Goal: Task Accomplishment & Management: Manage account settings

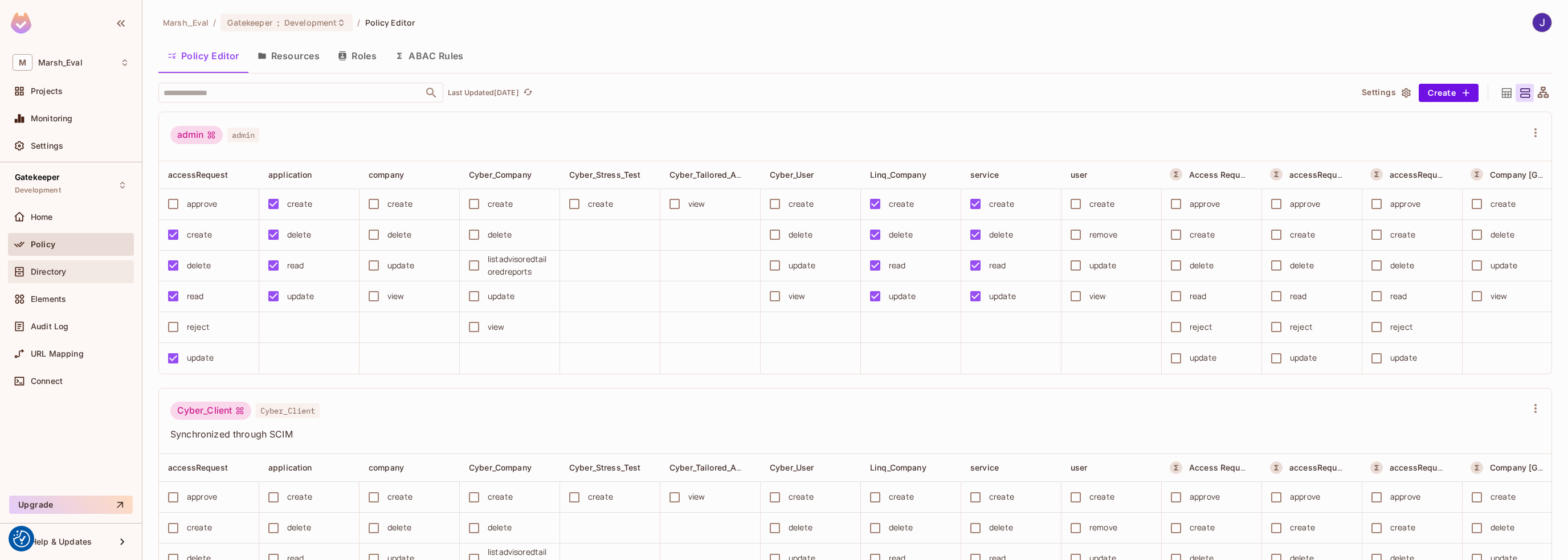
click at [39, 269] on span "Directory" at bounding box center [48, 271] width 35 height 9
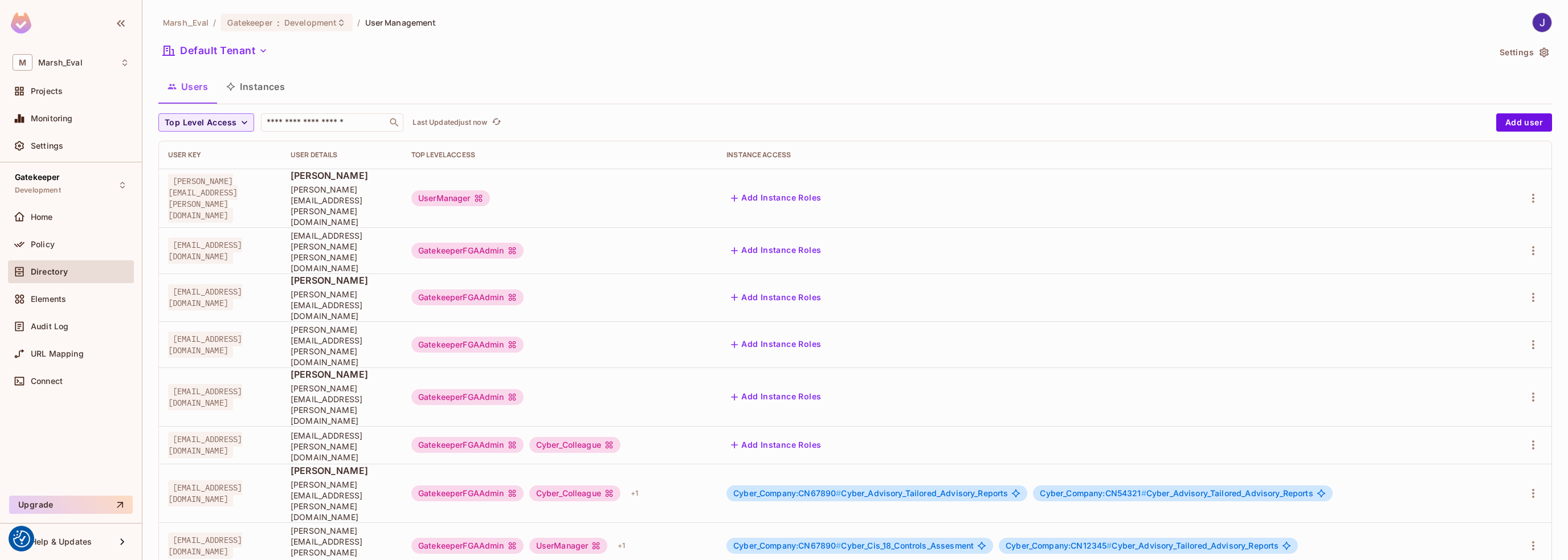
click at [55, 240] on div "Policy" at bounding box center [80, 244] width 98 height 9
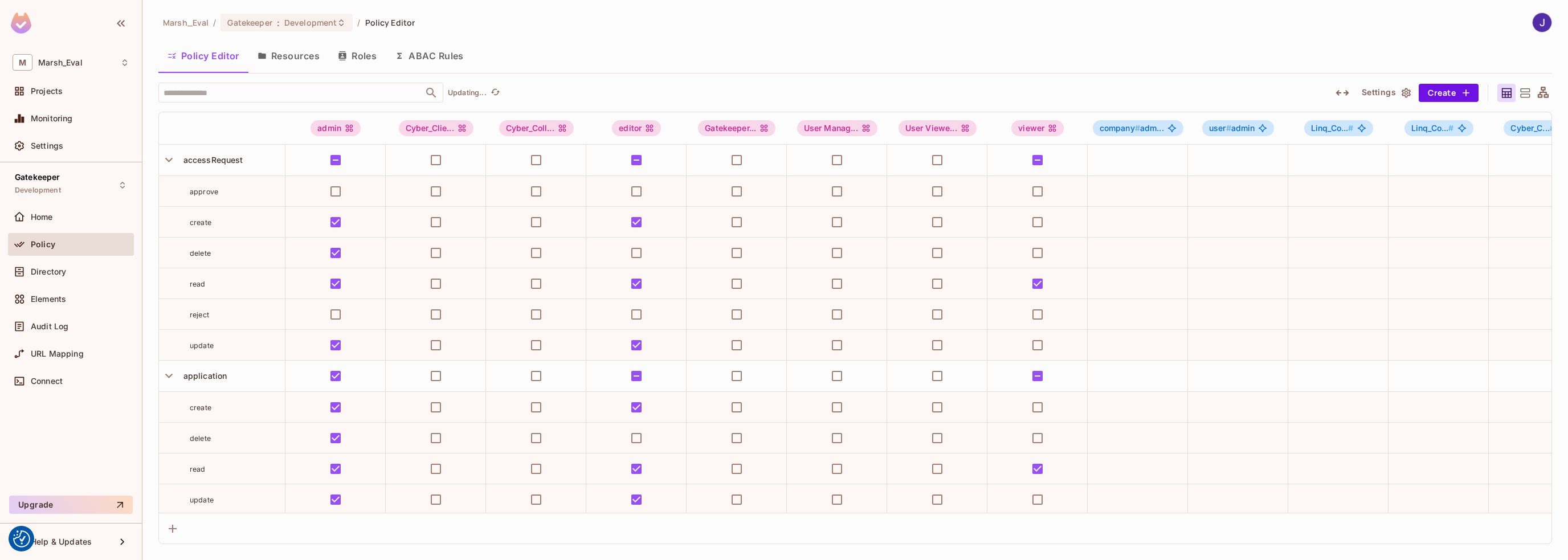
click at [429, 55] on button "ABAC Rules" at bounding box center [429, 56] width 87 height 28
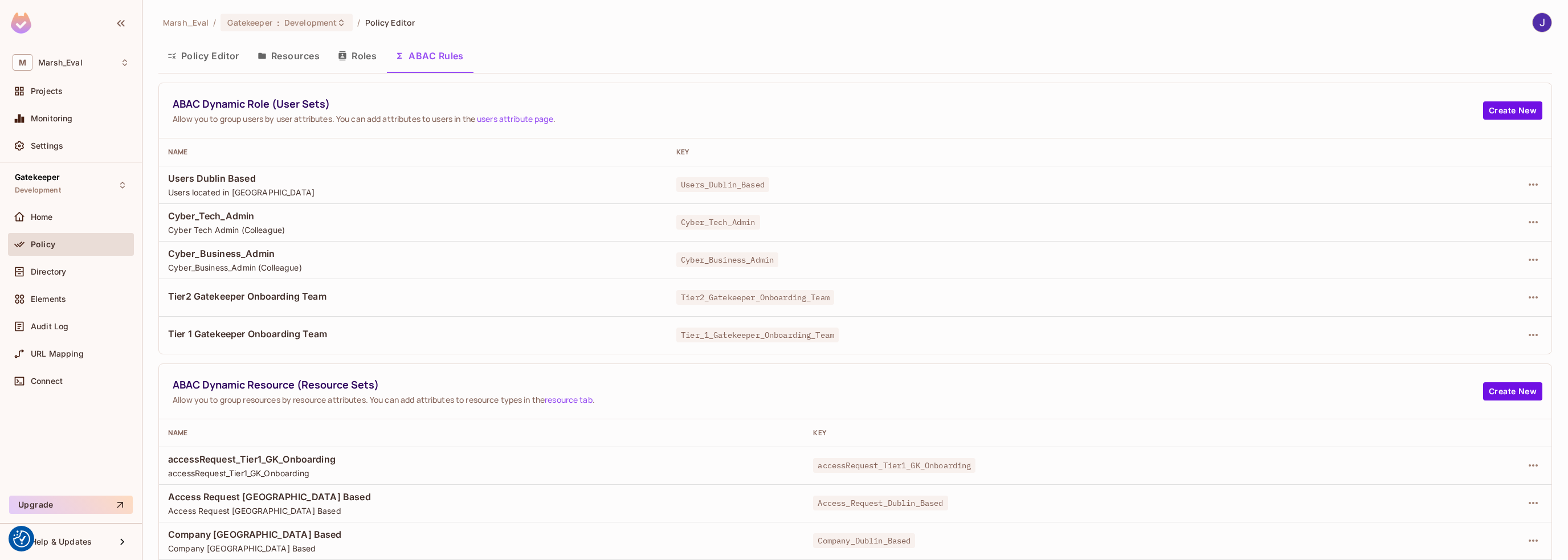
scroll to position [74, 0]
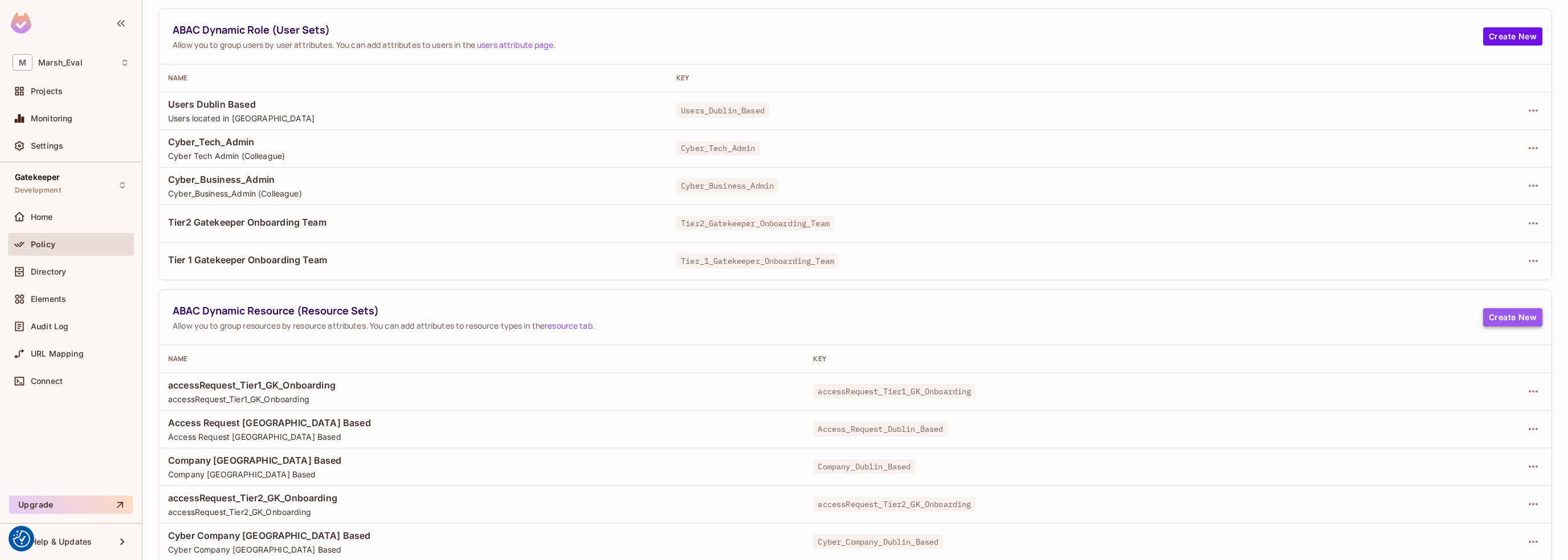
click at [1496, 315] on button "Create New" at bounding box center [1512, 317] width 59 height 18
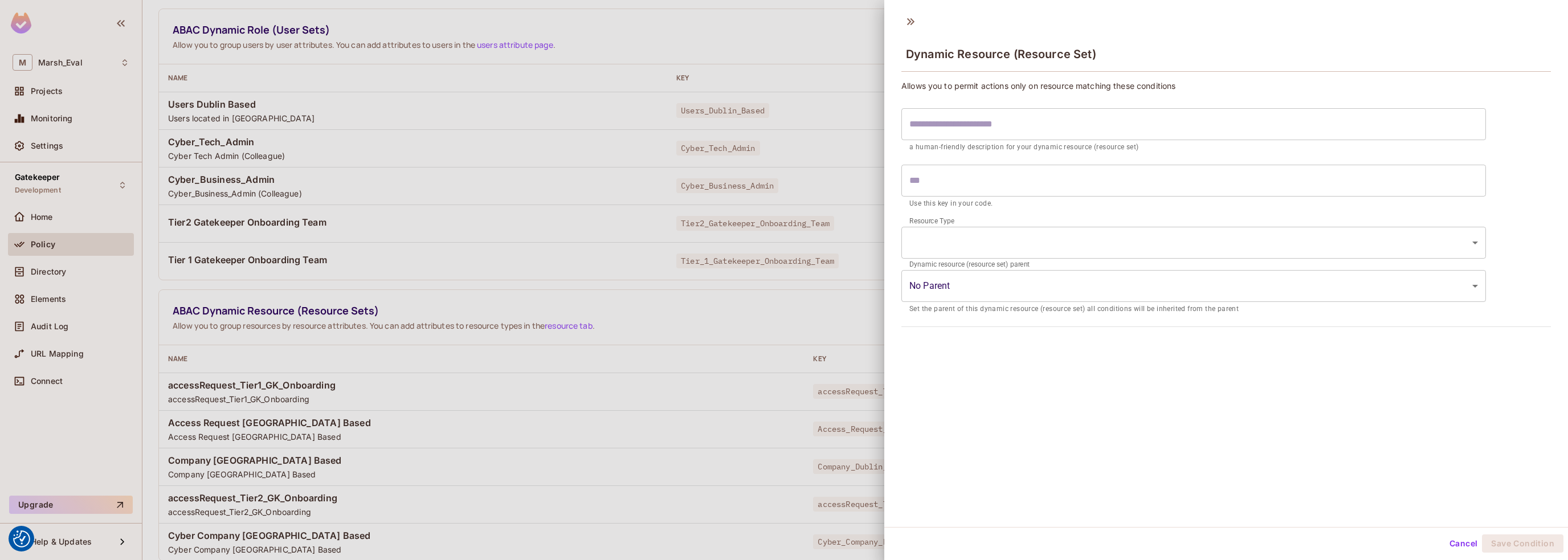
click at [1465, 281] on body "We use cookies to enhance your browsing experience, serve personalized ads or c…" at bounding box center [784, 280] width 1568 height 560
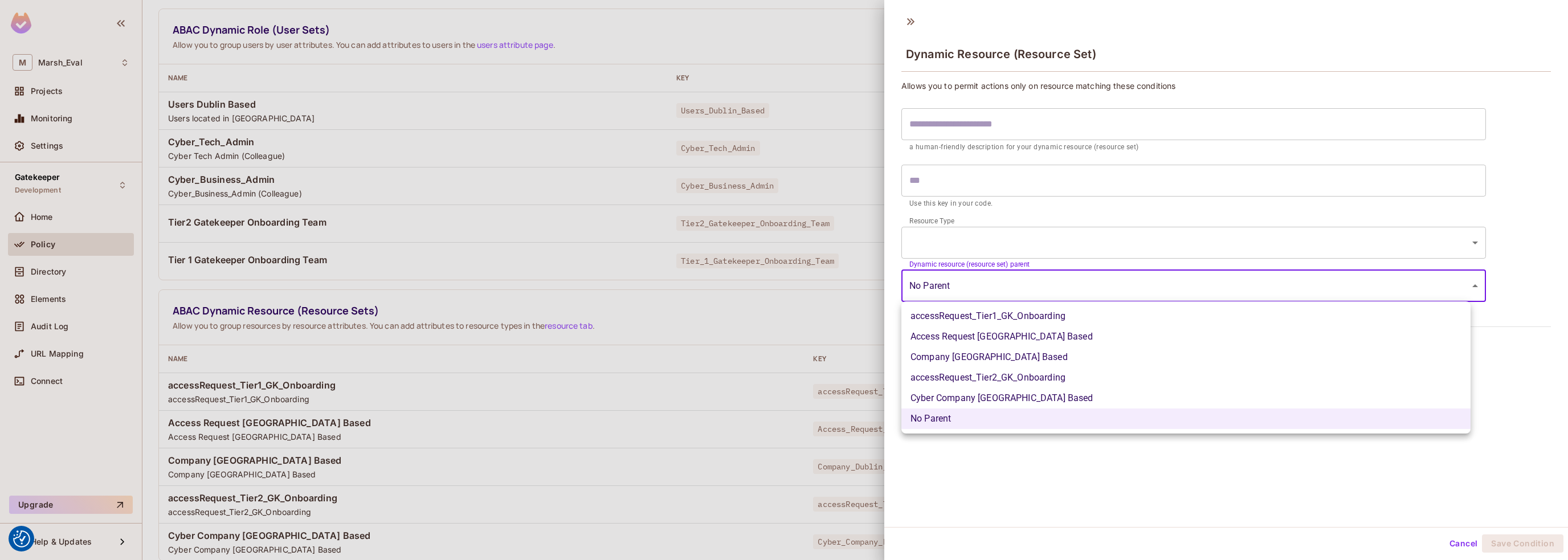
click at [1337, 41] on div at bounding box center [784, 280] width 1568 height 560
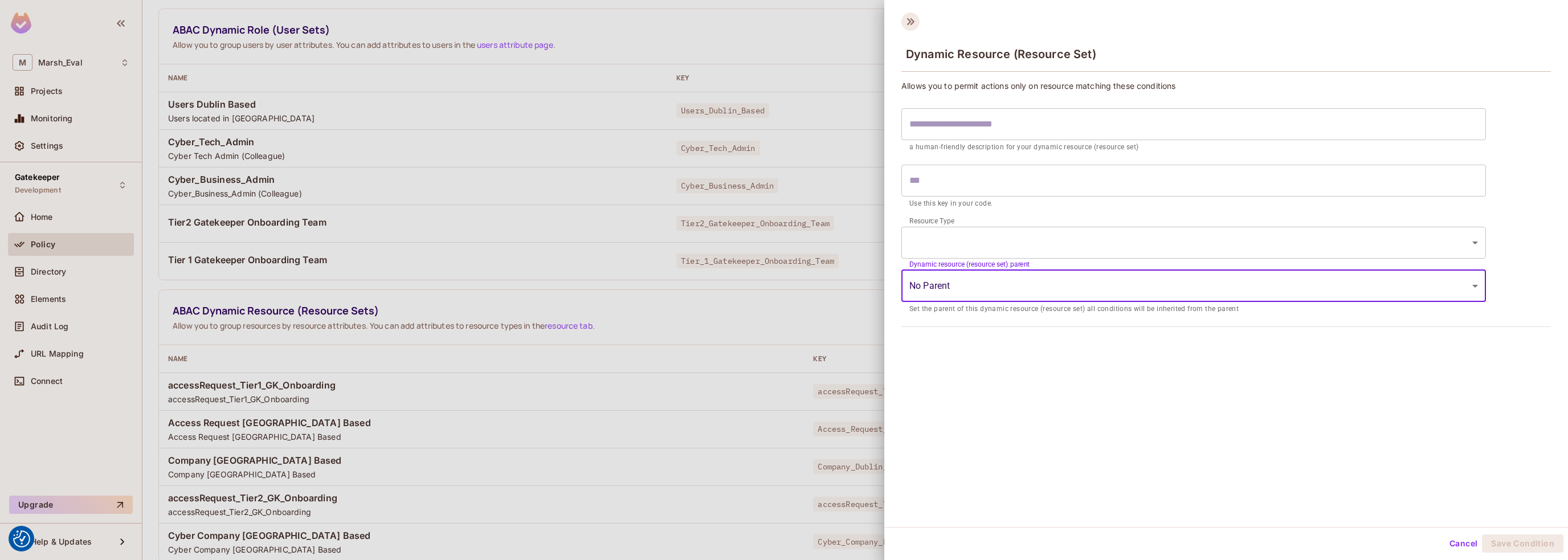
click at [914, 21] on icon at bounding box center [910, 22] width 18 height 18
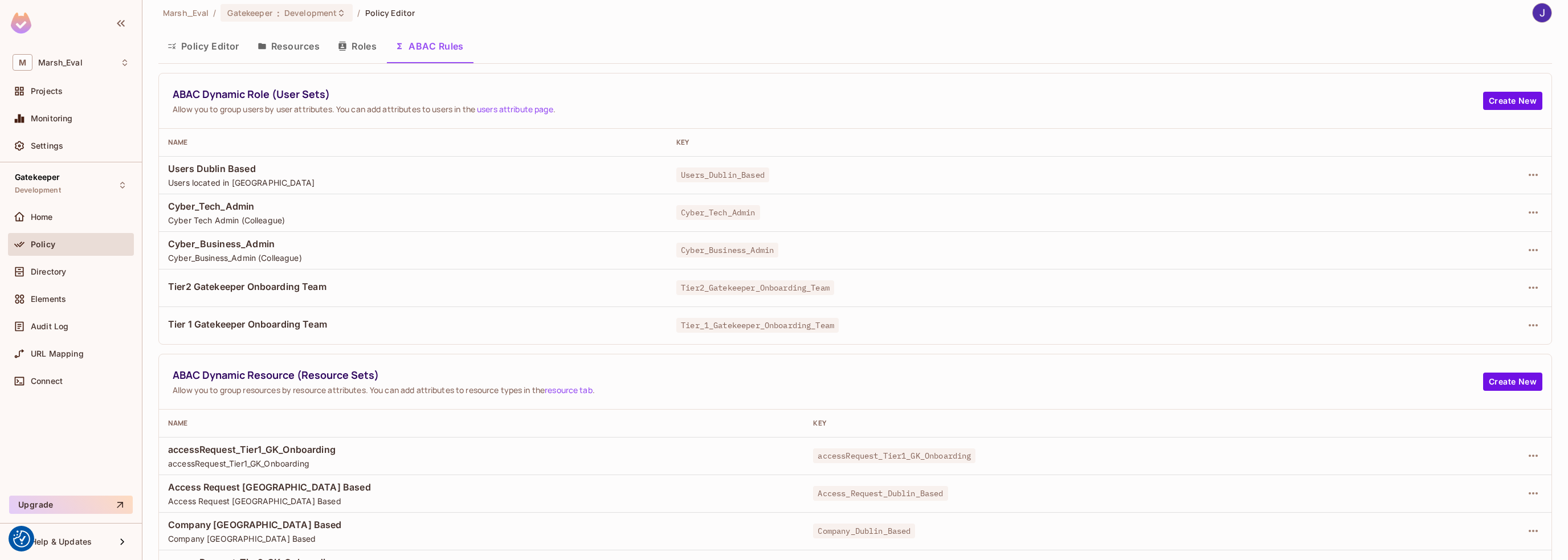
scroll to position [0, 0]
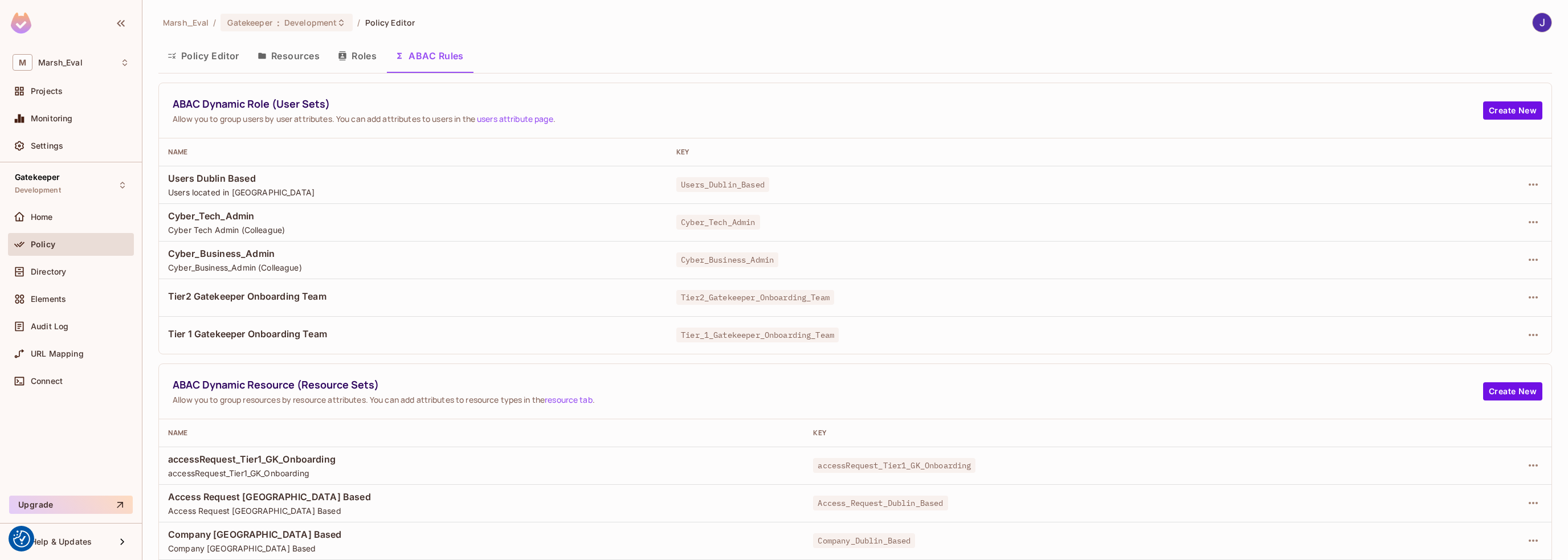
click at [203, 61] on button "Policy Editor" at bounding box center [203, 56] width 90 height 28
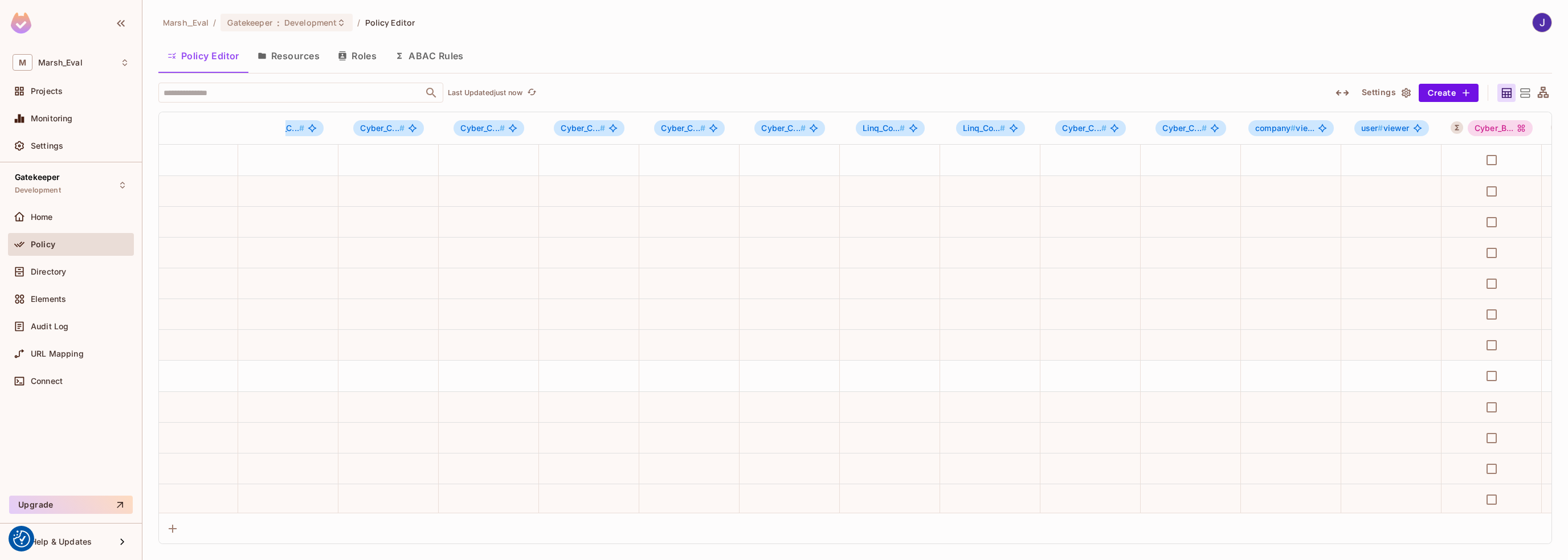
scroll to position [0, 2170]
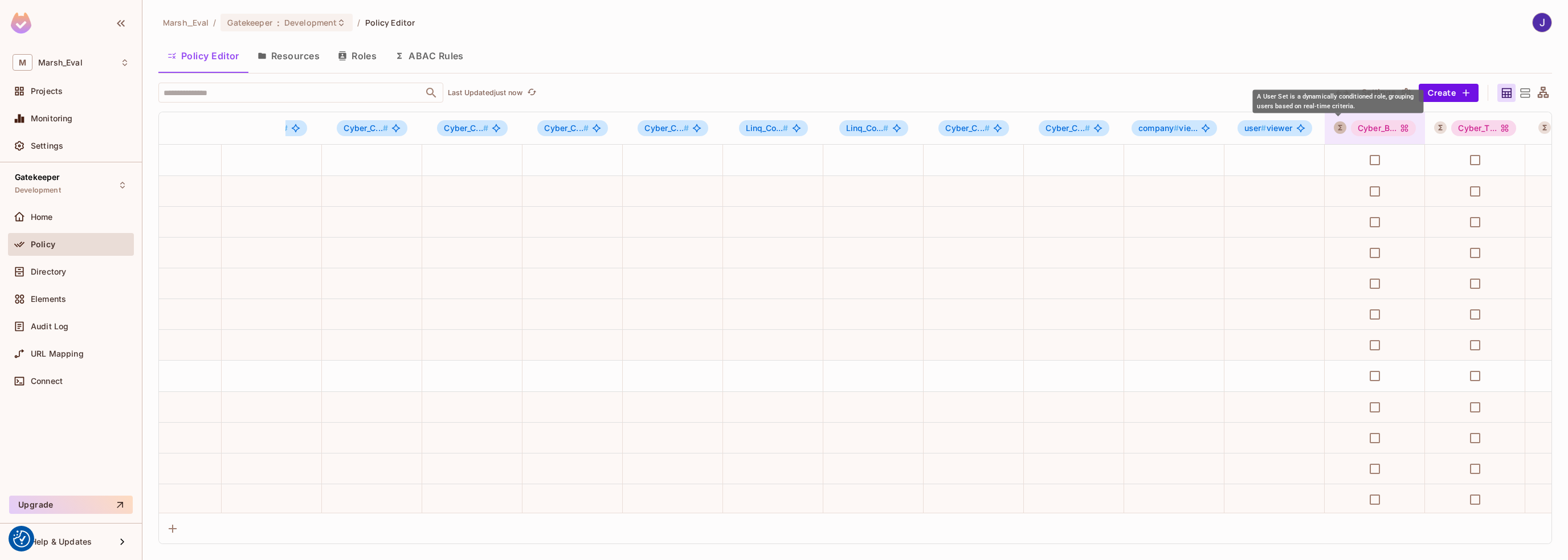
click at [1340, 129] on icon "A User Set is a dynamically conditioned role, grouping users based on real-time…" at bounding box center [1341, 127] width 8 height 8
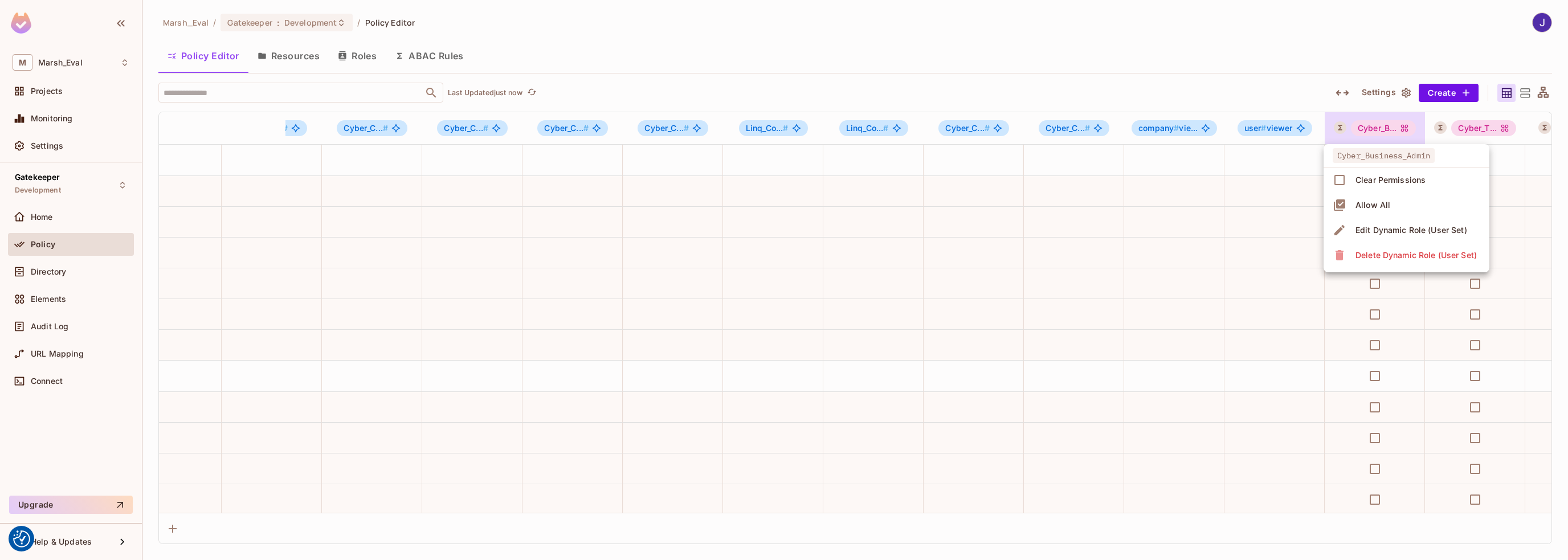
click at [1379, 231] on div "Edit Dynamic Role (User Set)" at bounding box center [1411, 230] width 112 height 12
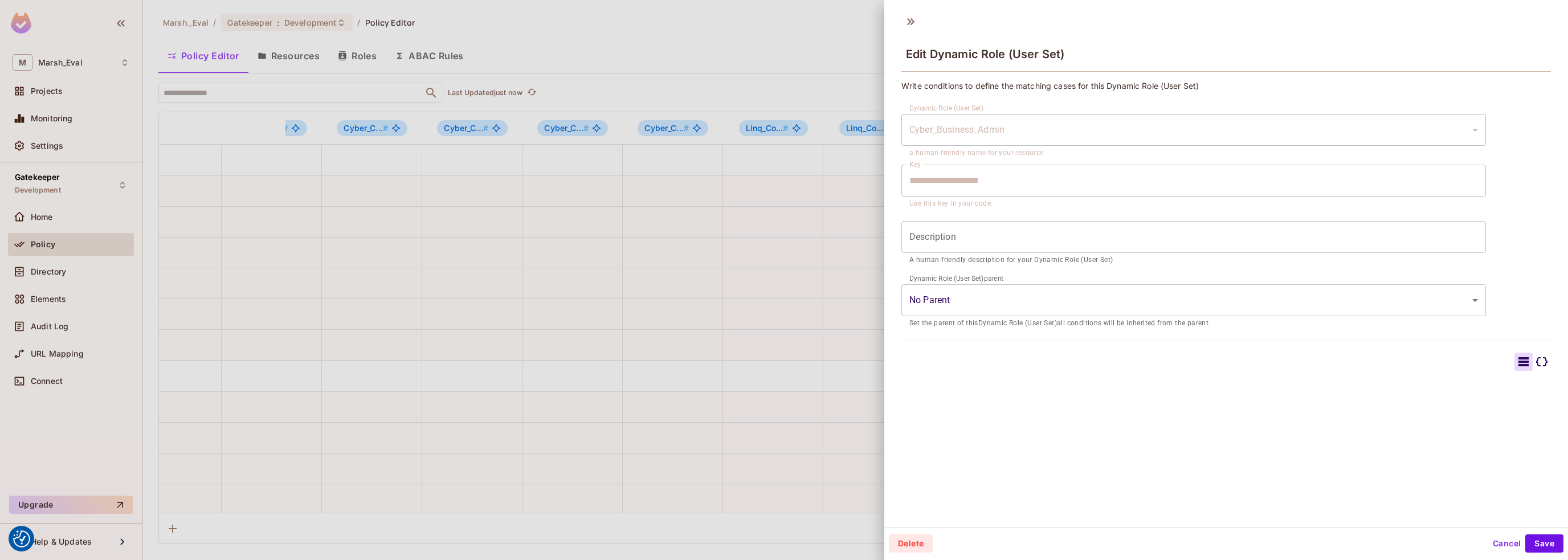
type input "**********"
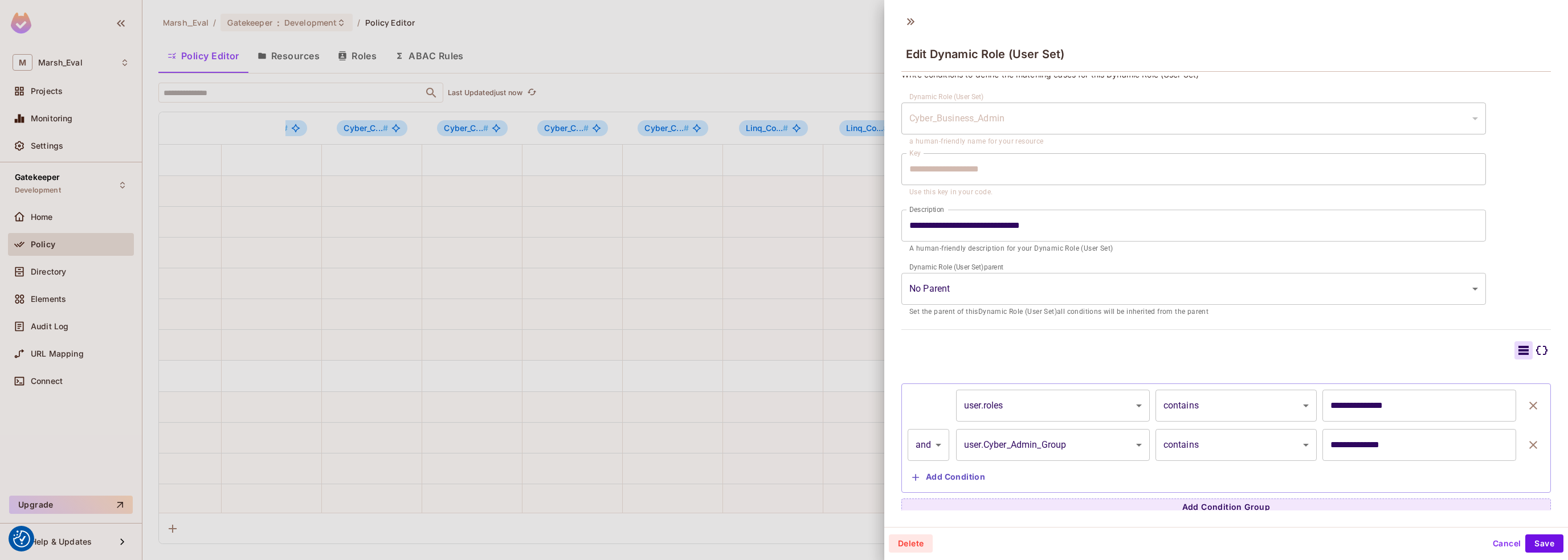
scroll to position [17, 0]
click at [951, 470] on button "Add Condition" at bounding box center [948, 472] width 82 height 18
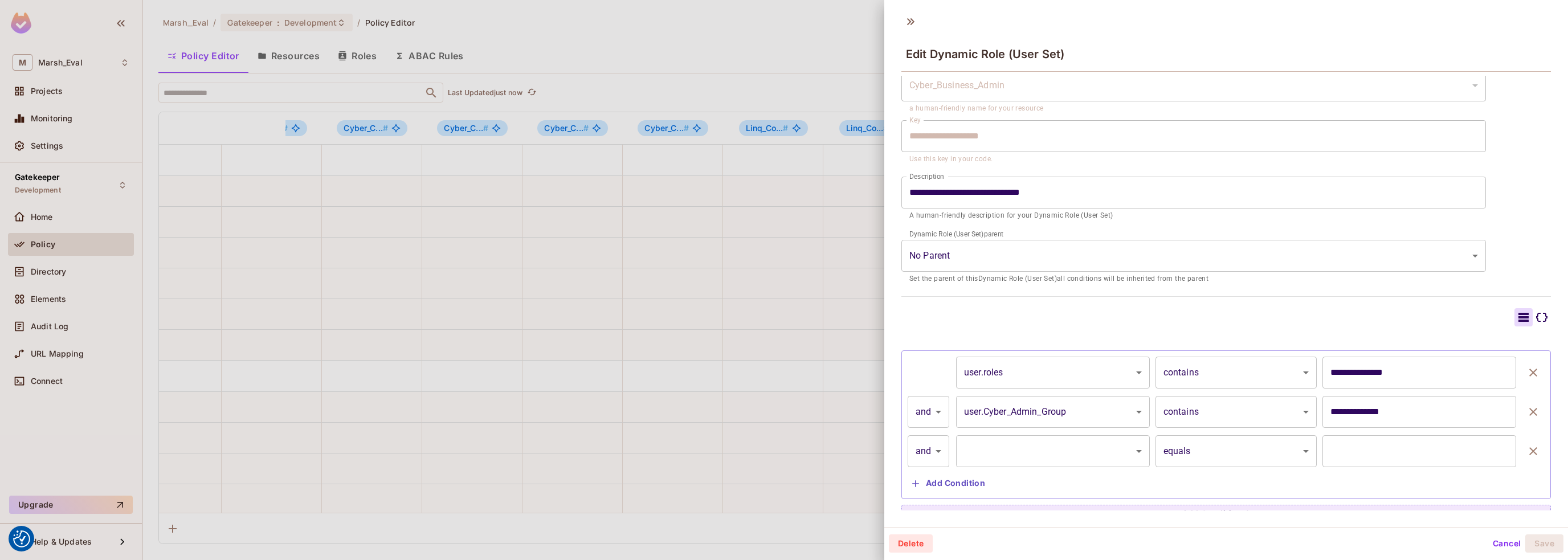
scroll to position [57, 0]
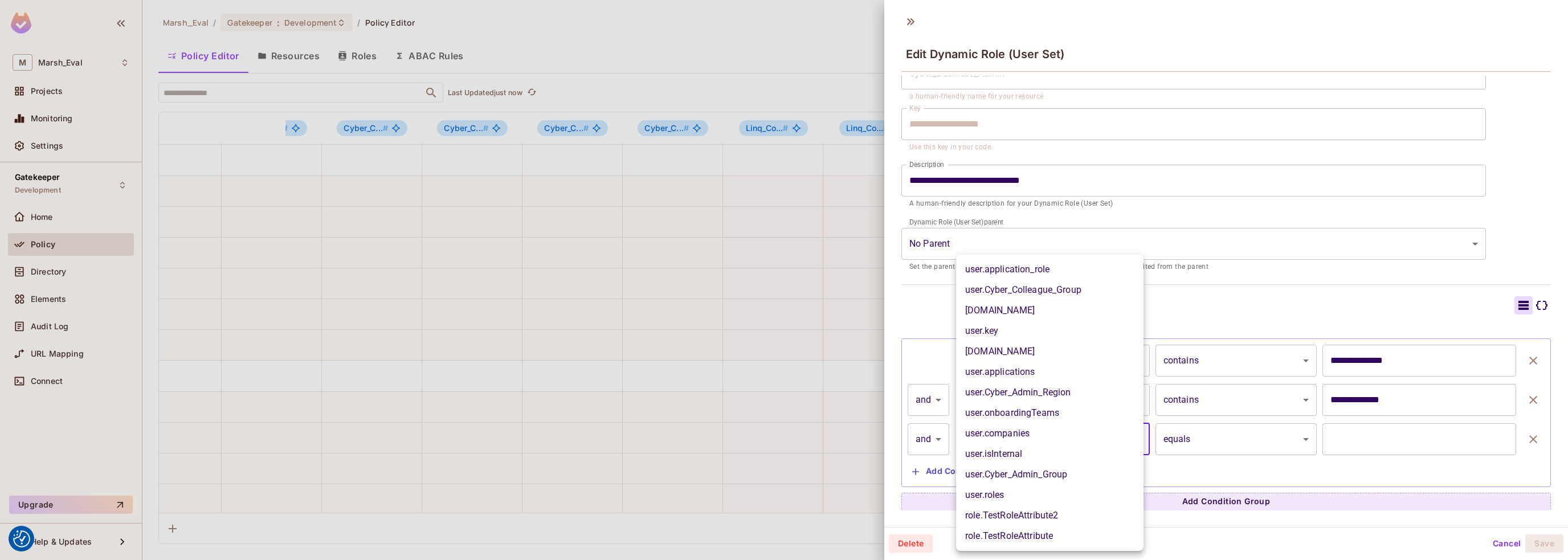
click at [1102, 448] on body "We use cookies to enhance your browsing experience, serve personalized ads or c…" at bounding box center [784, 280] width 1568 height 560
click at [1495, 541] on div at bounding box center [784, 280] width 1568 height 560
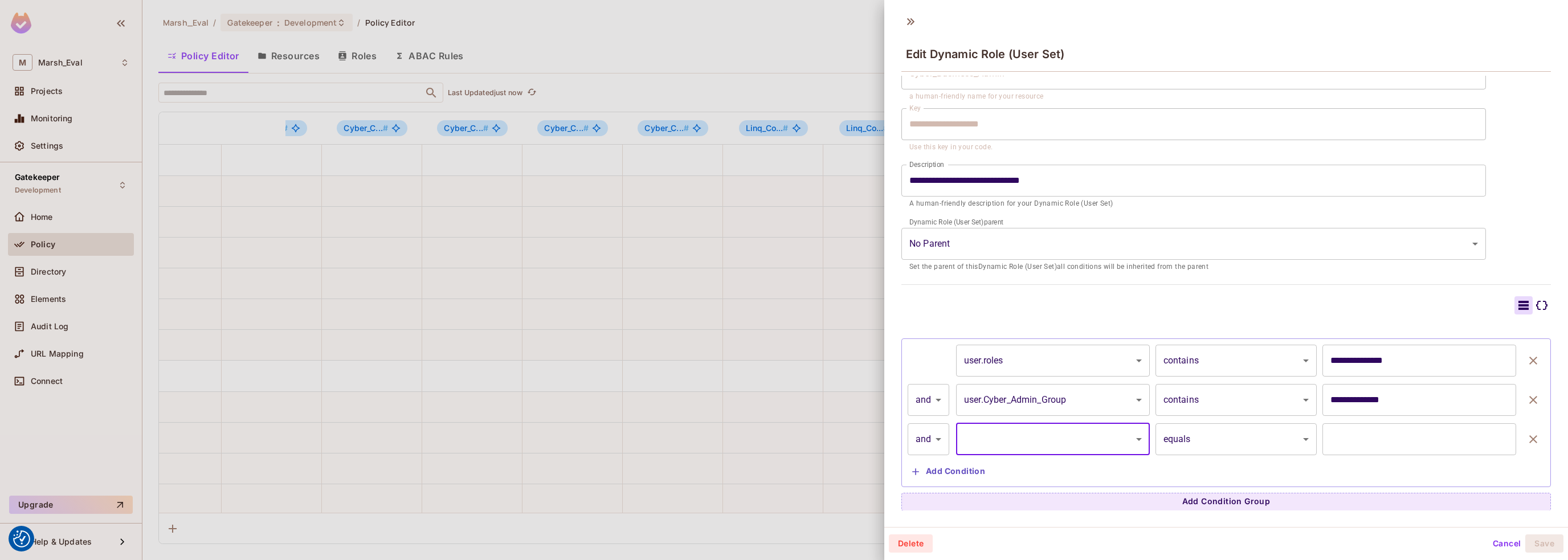
click at [1494, 542] on button "Cancel" at bounding box center [1506, 543] width 37 height 18
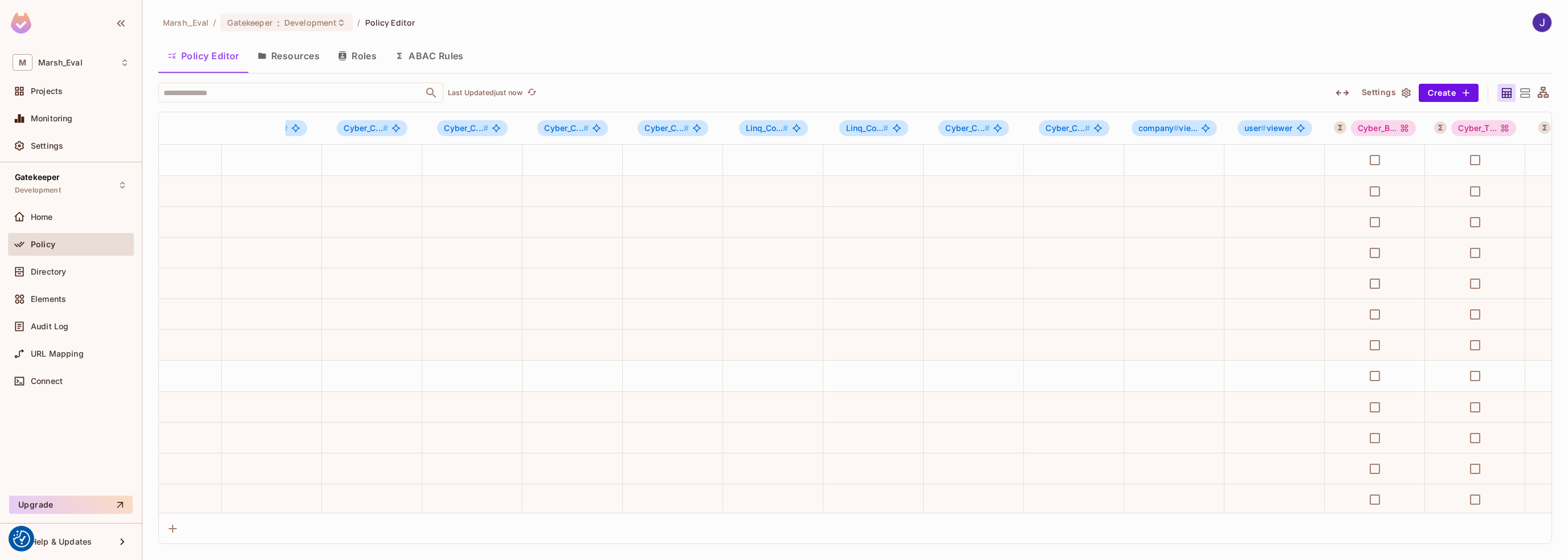
click at [287, 57] on button "Resources" at bounding box center [288, 56] width 80 height 28
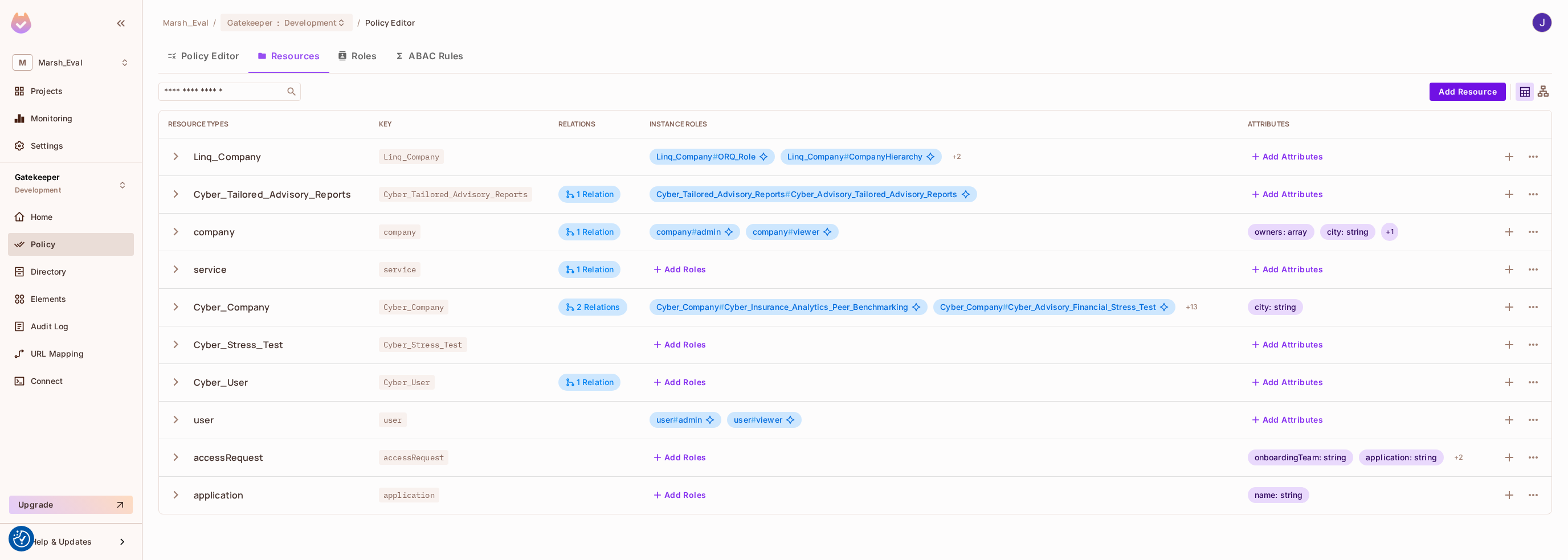
click at [1396, 232] on div "+ 1" at bounding box center [1390, 232] width 17 height 18
click at [1510, 232] on div at bounding box center [784, 280] width 1568 height 560
click at [1510, 232] on icon "button" at bounding box center [1510, 232] width 8 height 8
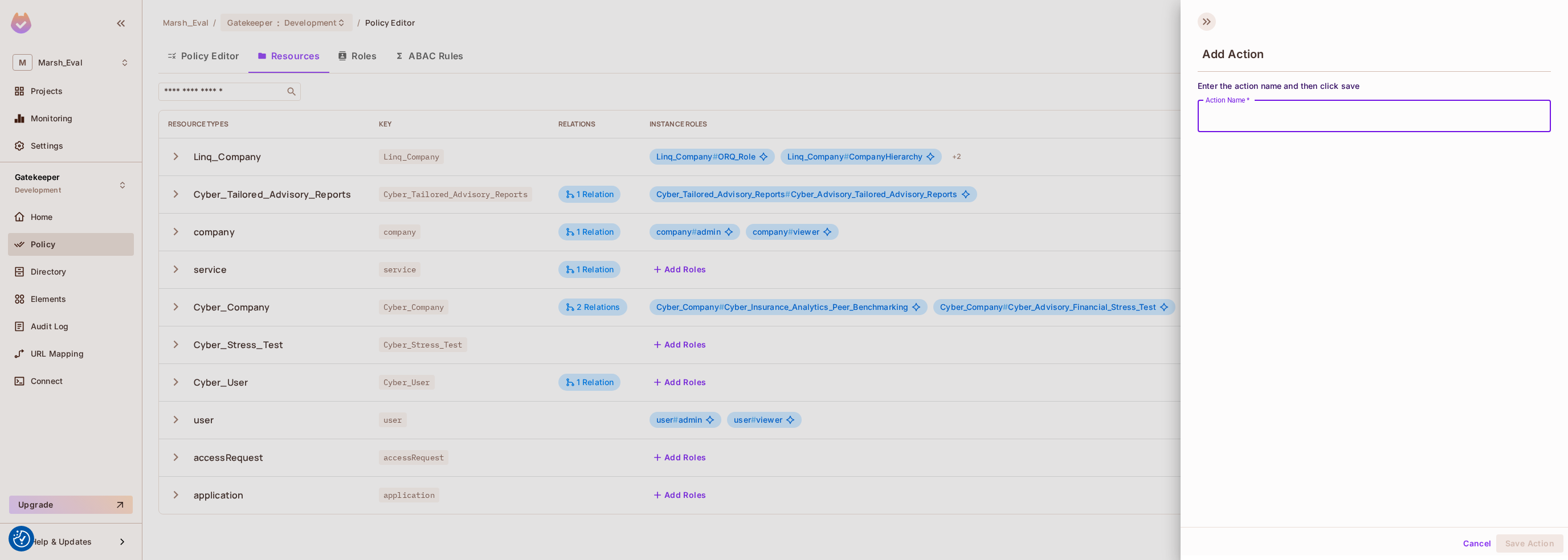
click at [1207, 25] on icon at bounding box center [1207, 22] width 18 height 18
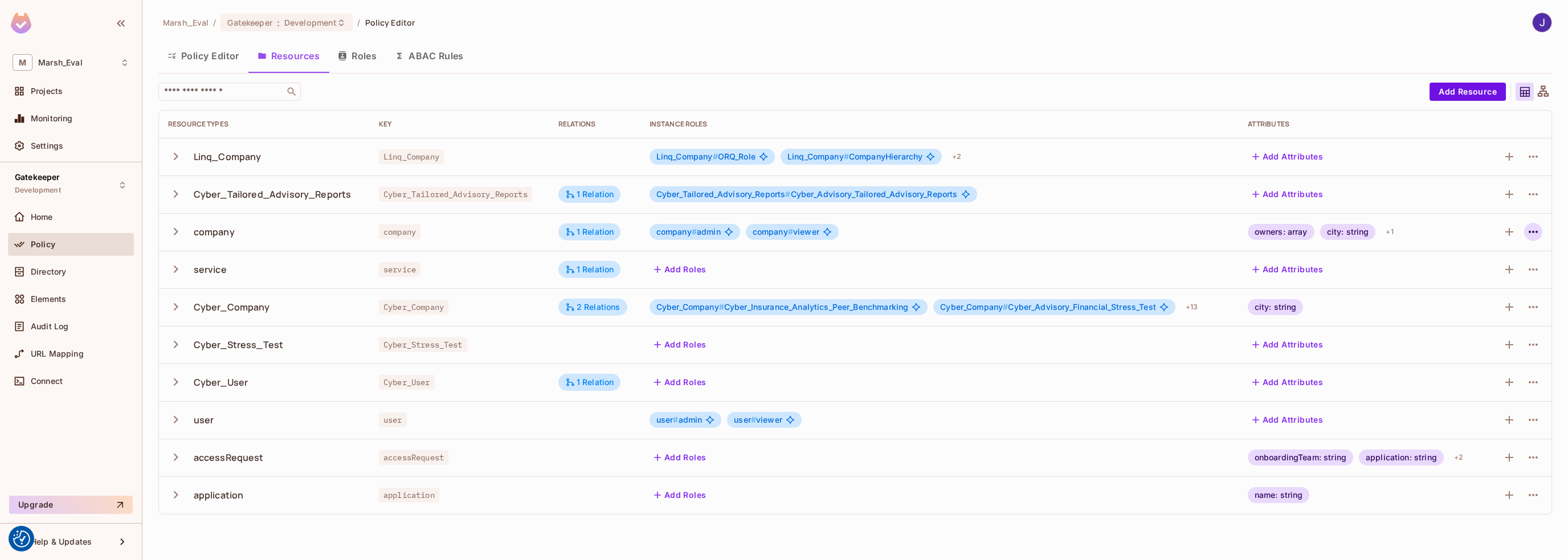
click at [1535, 232] on icon "button" at bounding box center [1533, 231] width 13 height 13
click at [1480, 282] on span "Edit Resource" at bounding box center [1484, 277] width 61 height 18
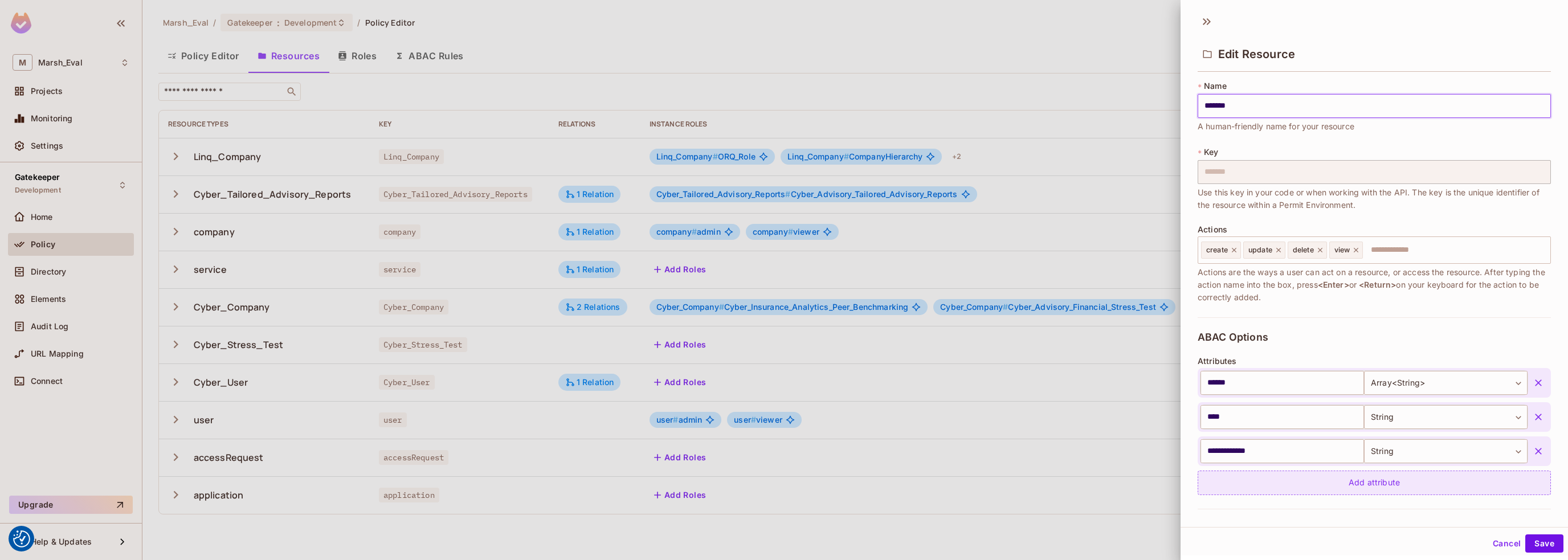
click at [1264, 484] on div "Add attribute" at bounding box center [1374, 482] width 353 height 24
type input "******"
click at [1455, 488] on body "We use cookies to enhance your browsing experience, serve personalized ads or c…" at bounding box center [784, 280] width 1568 height 560
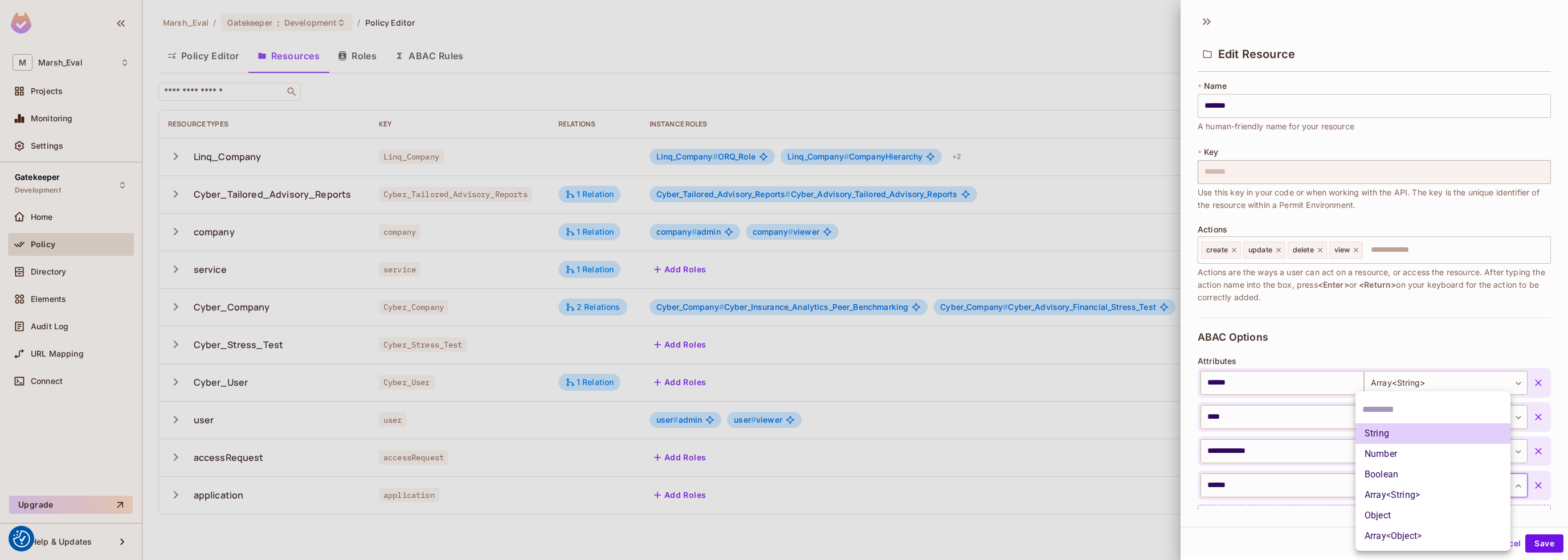
click at [1367, 516] on li "Object" at bounding box center [1433, 515] width 155 height 21
type input "******"
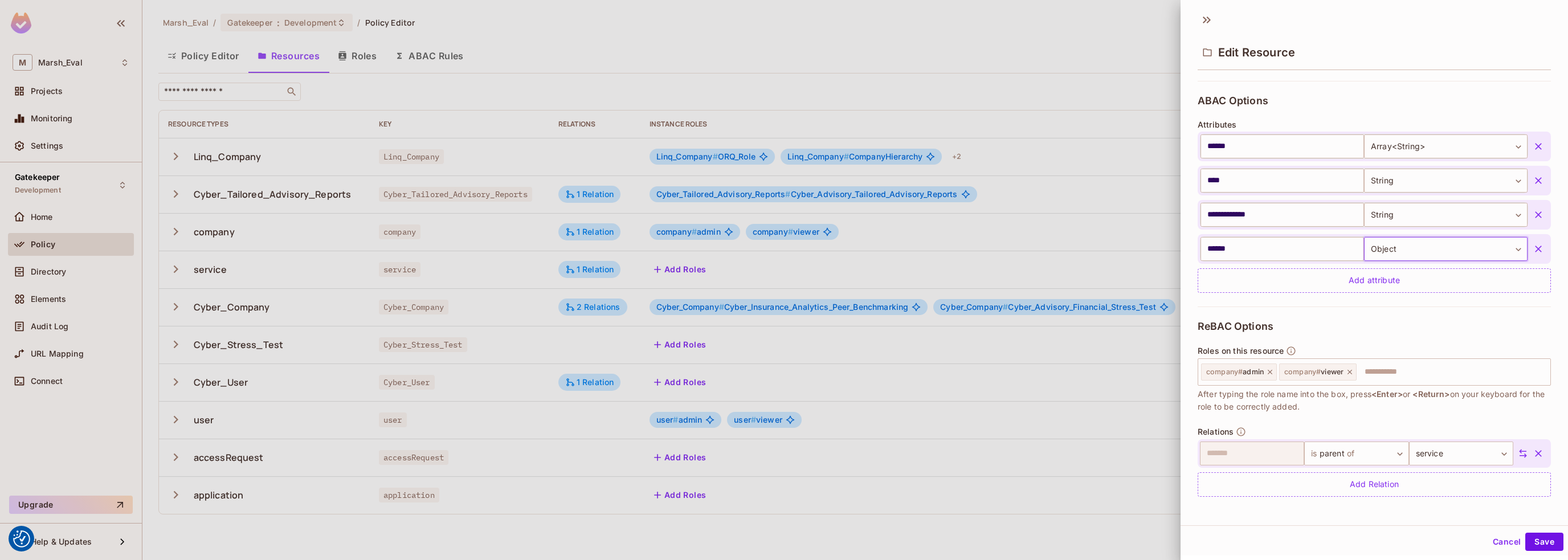
scroll to position [177, 0]
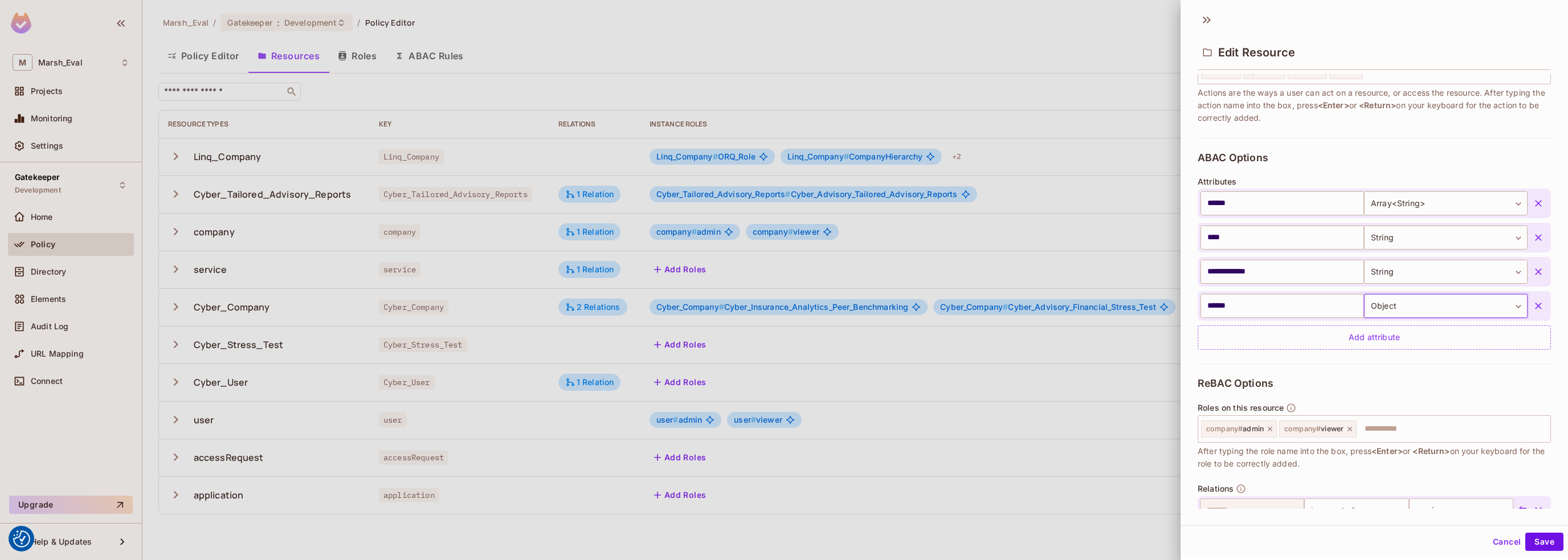
click at [1491, 540] on button "Cancel" at bounding box center [1506, 542] width 37 height 18
